Goal: Find specific page/section: Find specific page/section

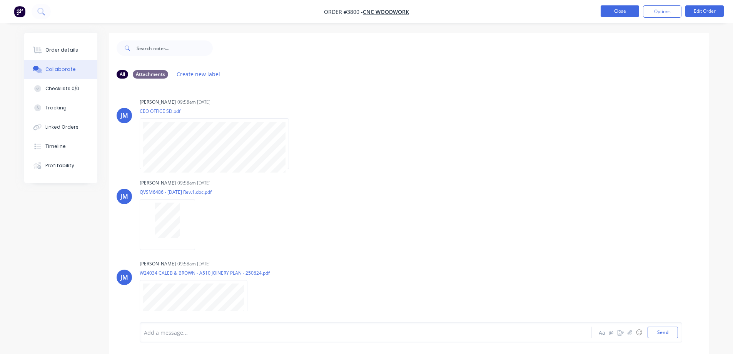
click at [363, 14] on button "Close" at bounding box center [620, 11] width 38 height 12
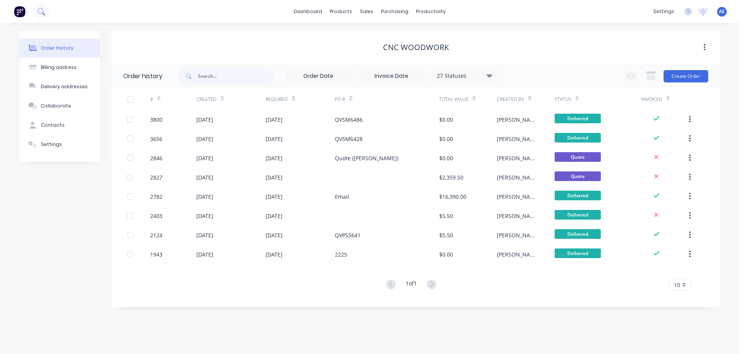
click at [45, 11] on icon at bounding box center [40, 11] width 7 height 7
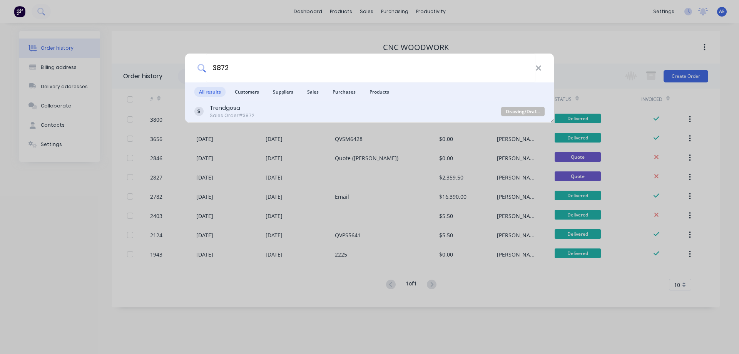
type input "3872"
click at [246, 109] on div "Trendgosa" at bounding box center [232, 108] width 45 height 8
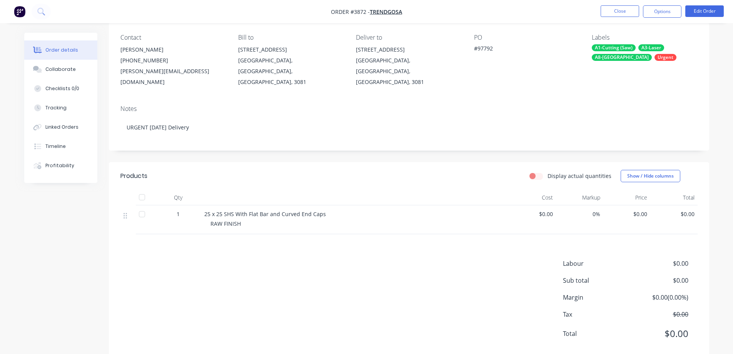
scroll to position [69, 0]
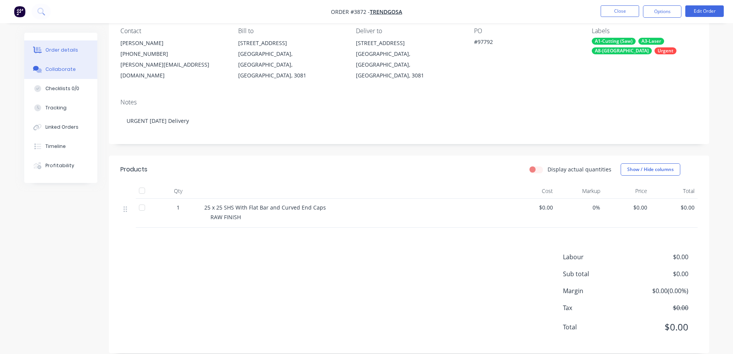
click at [53, 70] on div "Collaborate" at bounding box center [60, 69] width 30 height 7
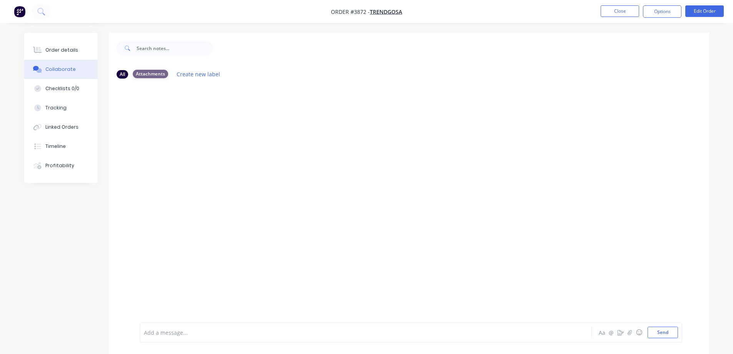
click at [151, 77] on div "Attachments" at bounding box center [150, 74] width 35 height 8
click at [60, 52] on div "Order details" at bounding box center [61, 50] width 33 height 7
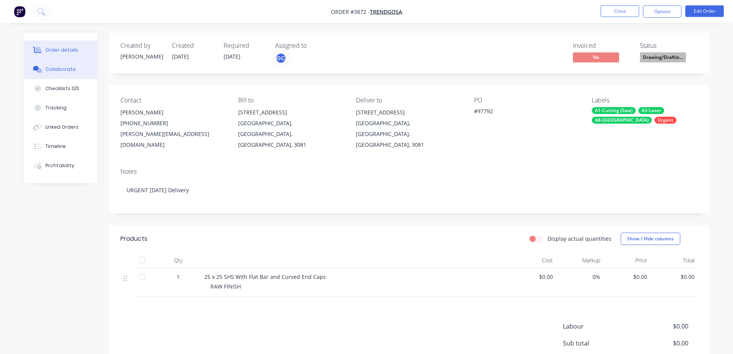
click at [67, 71] on div "Collaborate" at bounding box center [60, 69] width 30 height 7
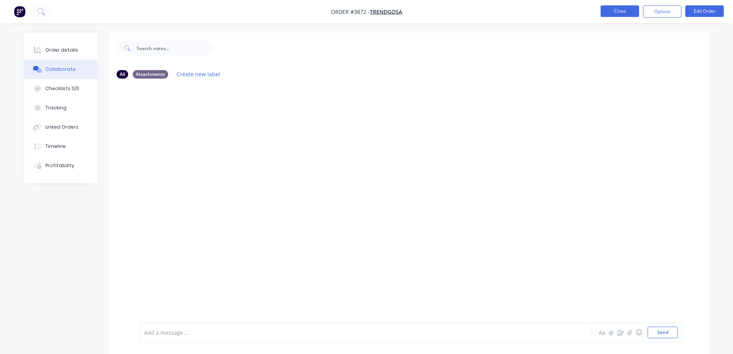
click at [363, 14] on button "Close" at bounding box center [620, 11] width 38 height 12
